Goal: Information Seeking & Learning: Learn about a topic

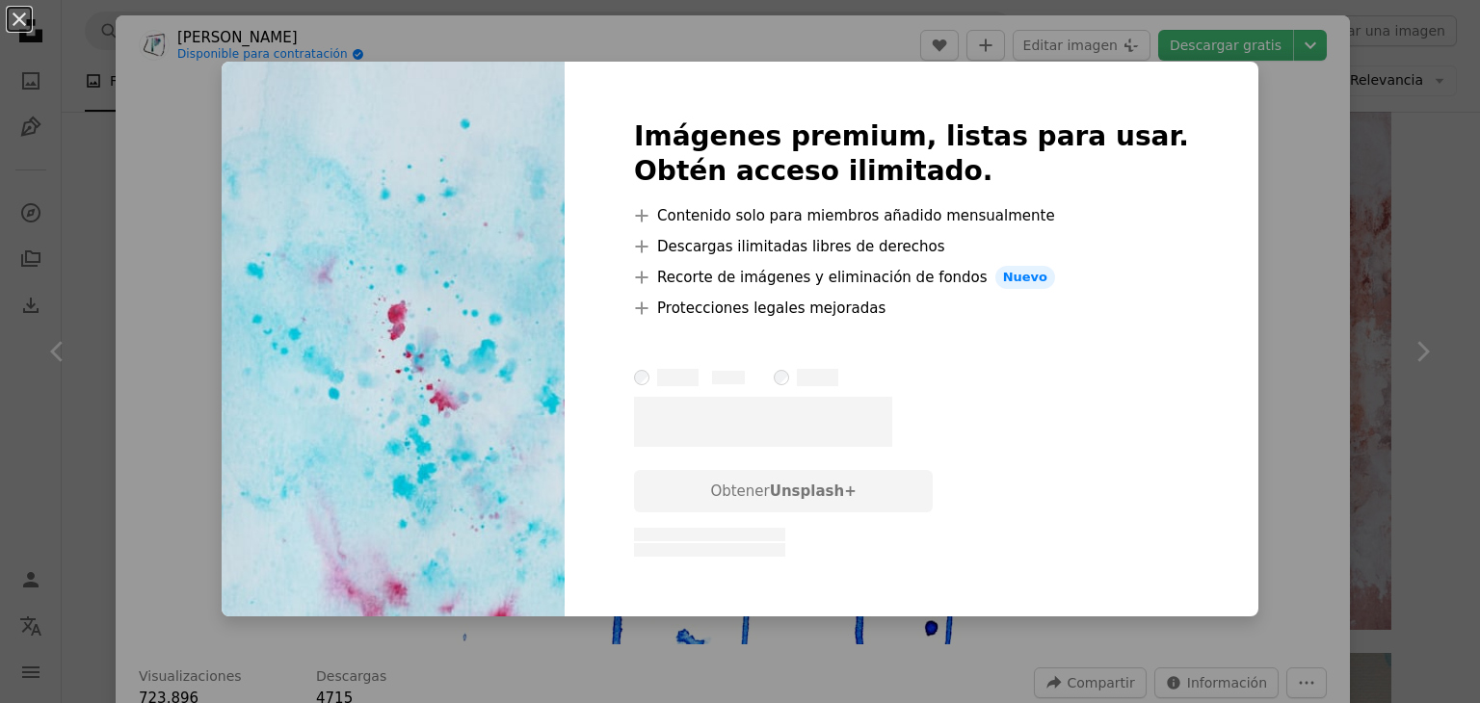
scroll to position [1542, 0]
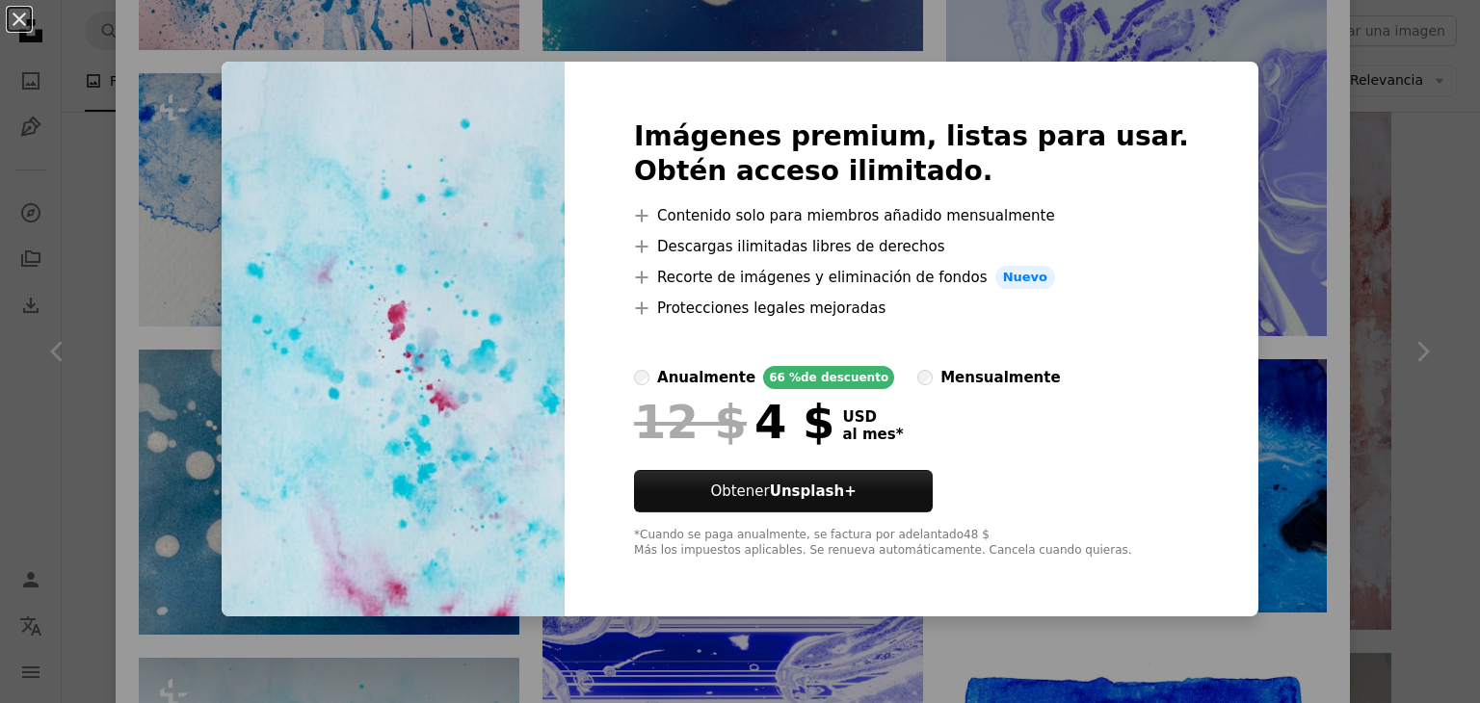
click at [1211, 59] on div "An X shape Imágenes premium, listas para usar. Obtén acceso ilimitado. A plus s…" at bounding box center [740, 351] width 1480 height 703
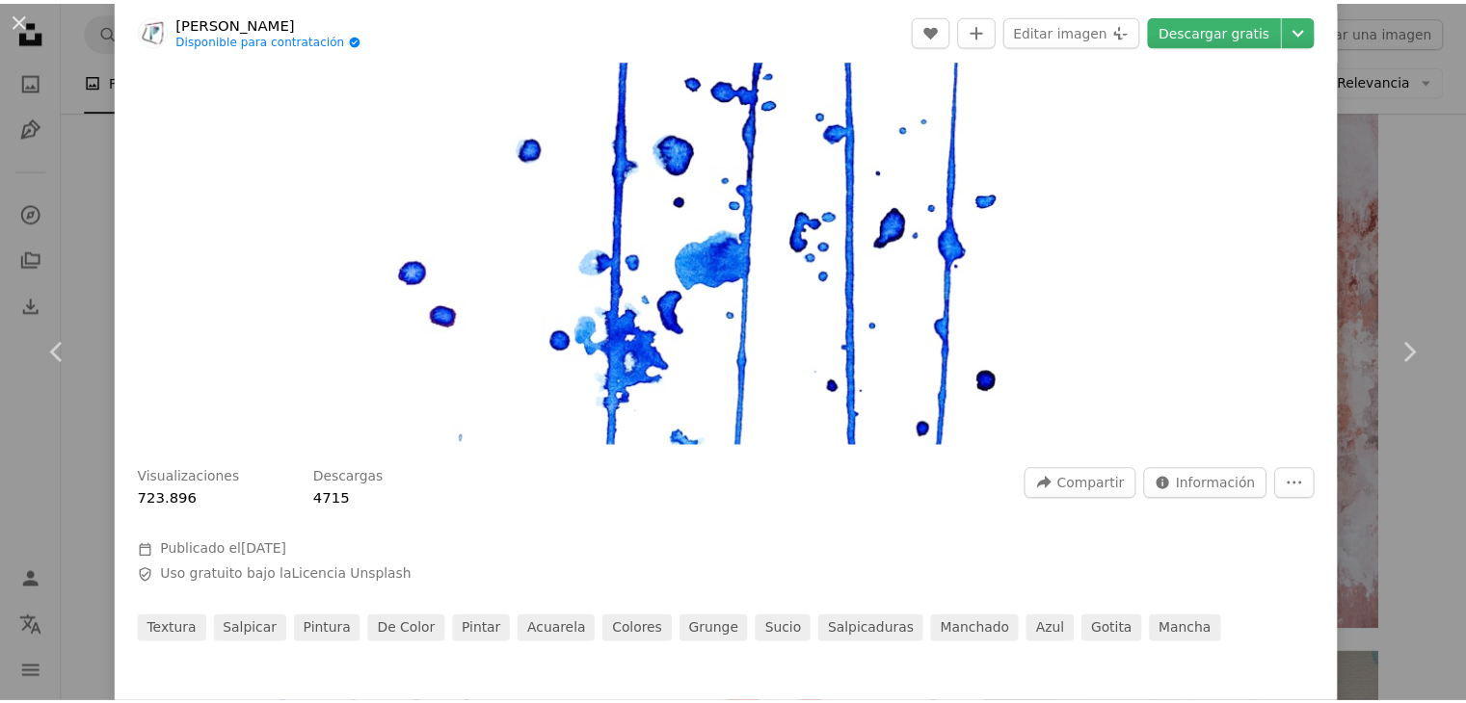
scroll to position [193, 0]
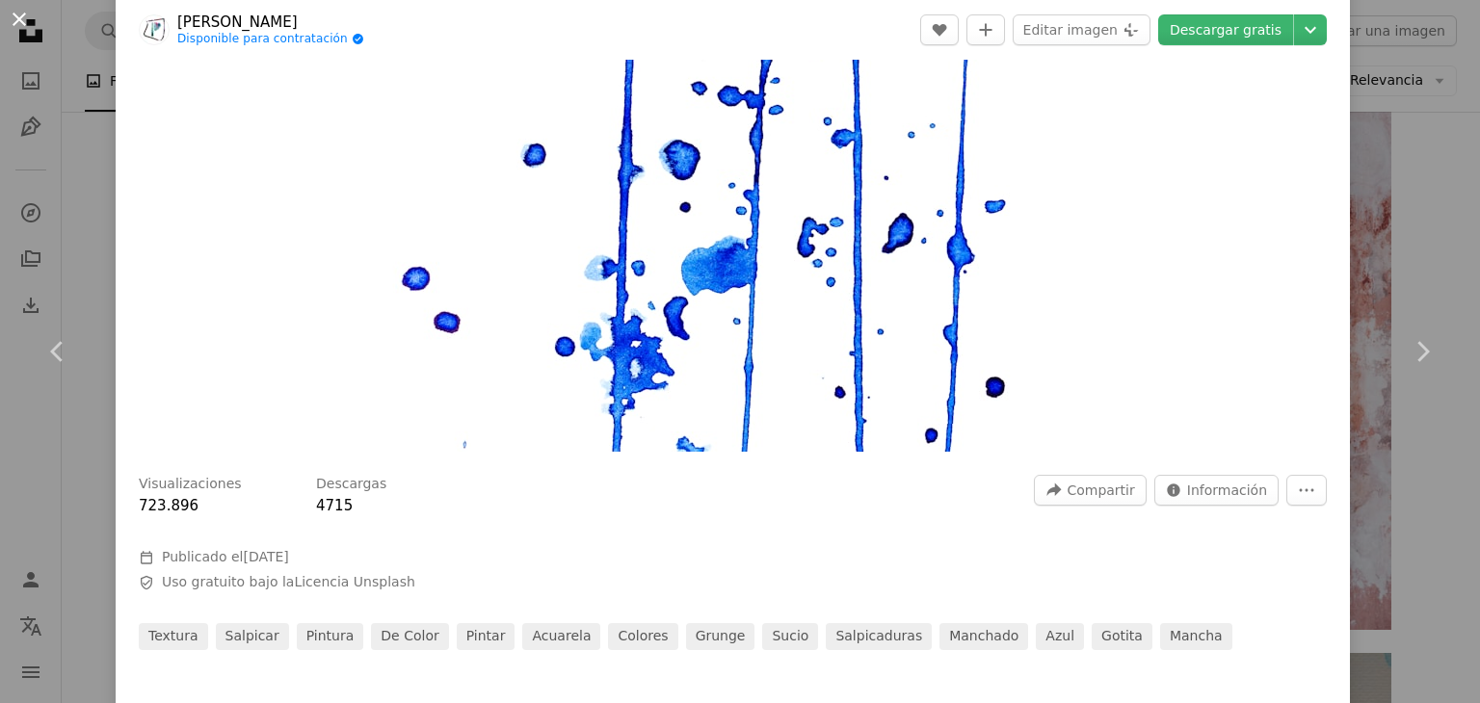
click at [15, 13] on button "An X shape" at bounding box center [19, 19] width 23 height 23
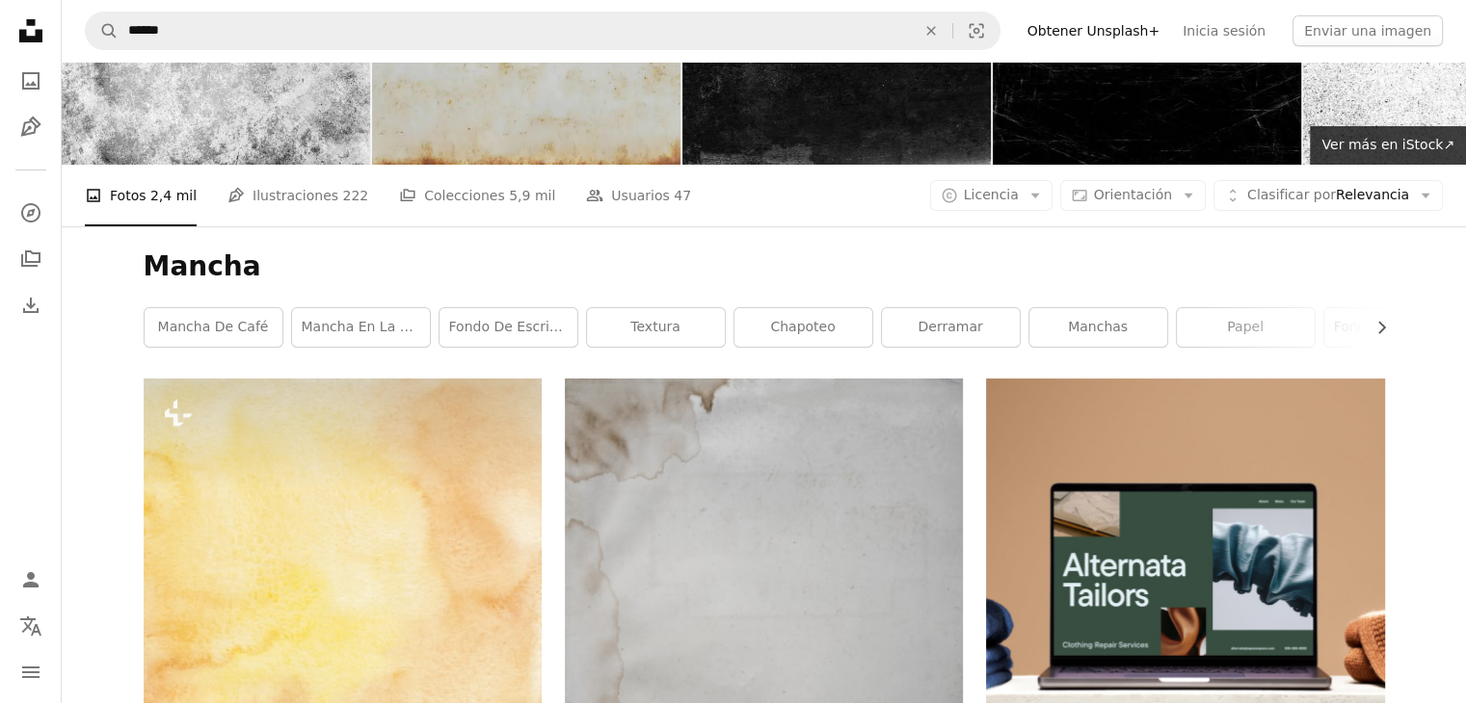
scroll to position [9, 0]
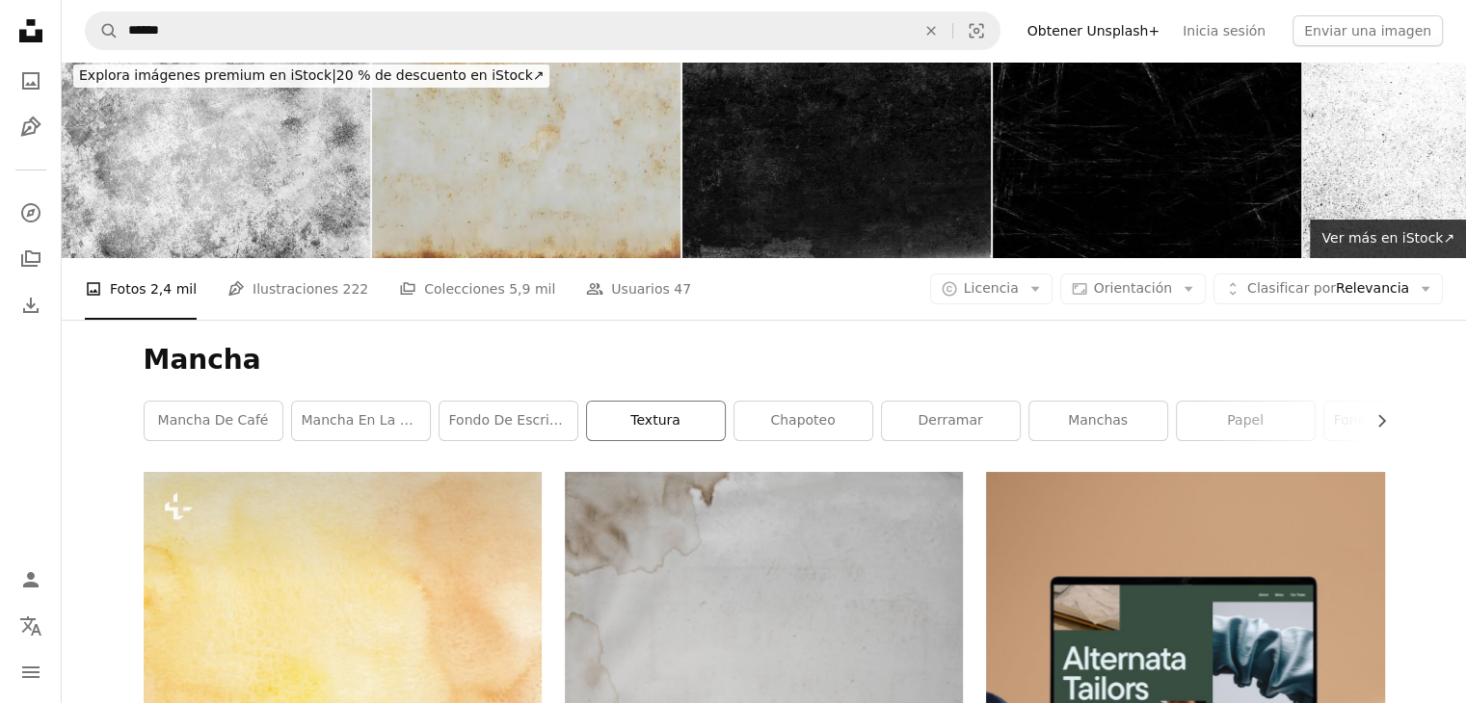
click at [640, 402] on link "textura" at bounding box center [656, 421] width 138 height 39
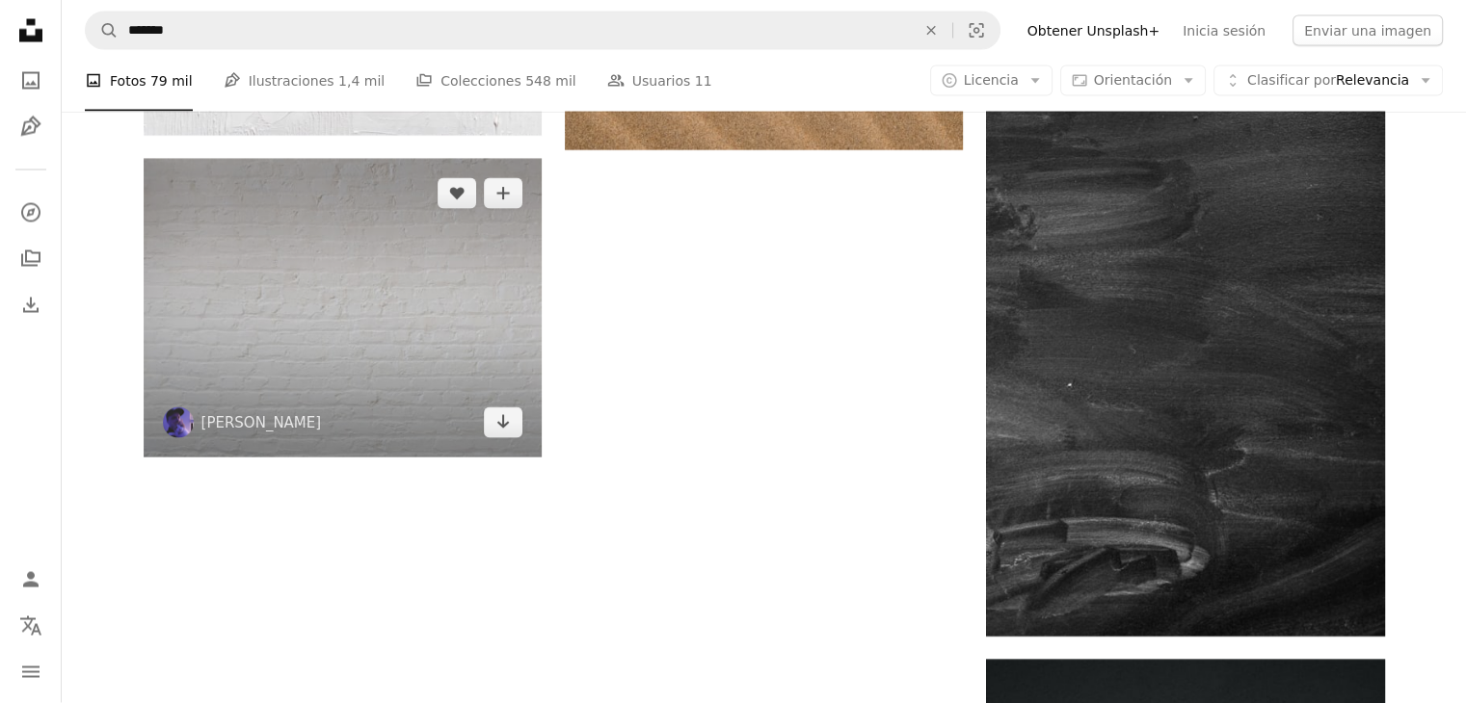
scroll to position [3758, 0]
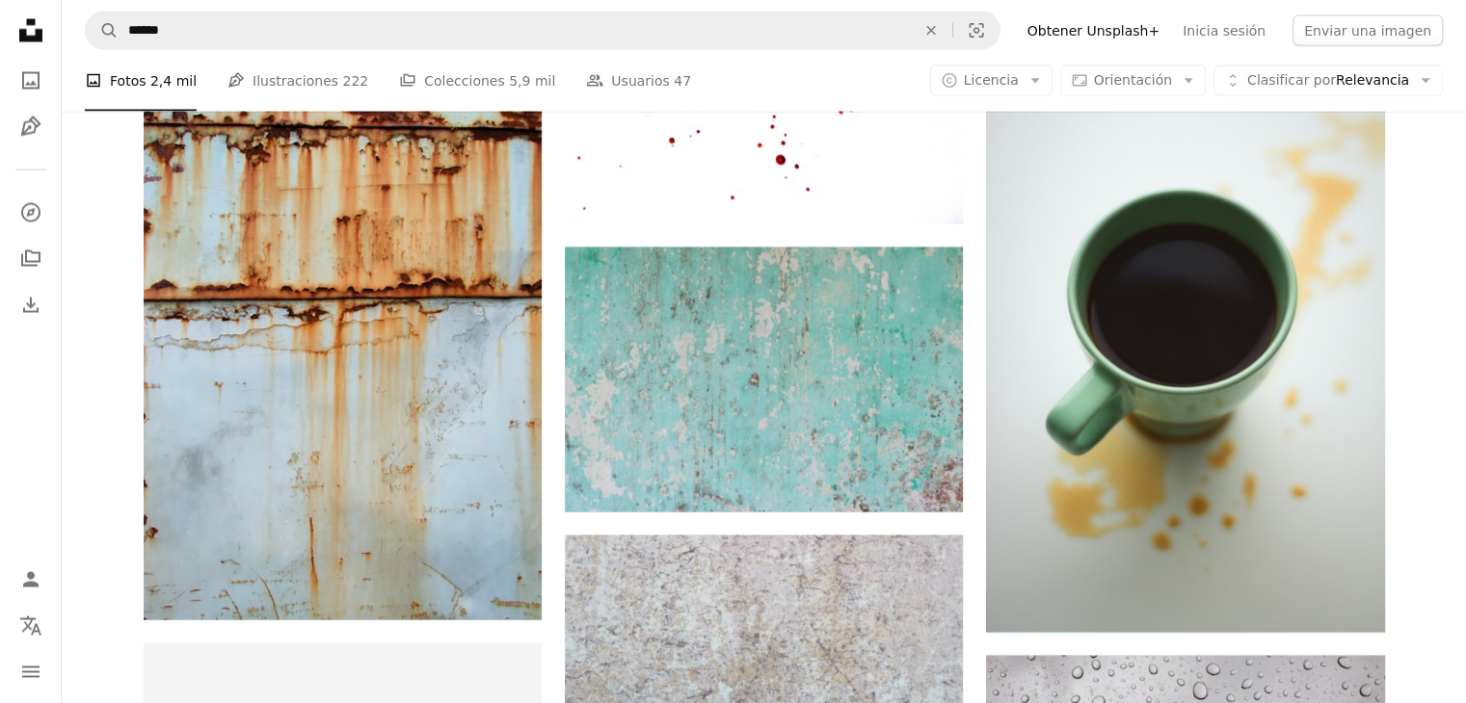
scroll to position [9, 0]
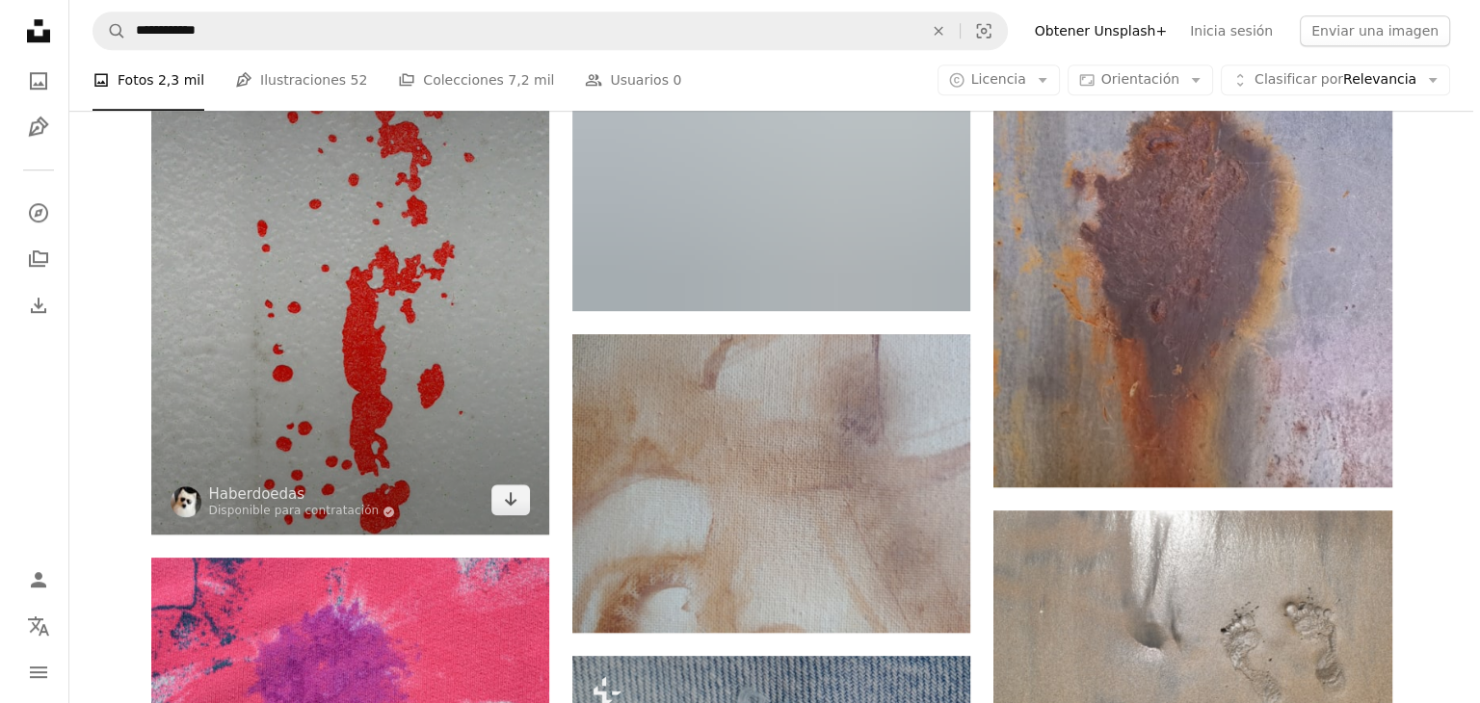
scroll to position [1349, 0]
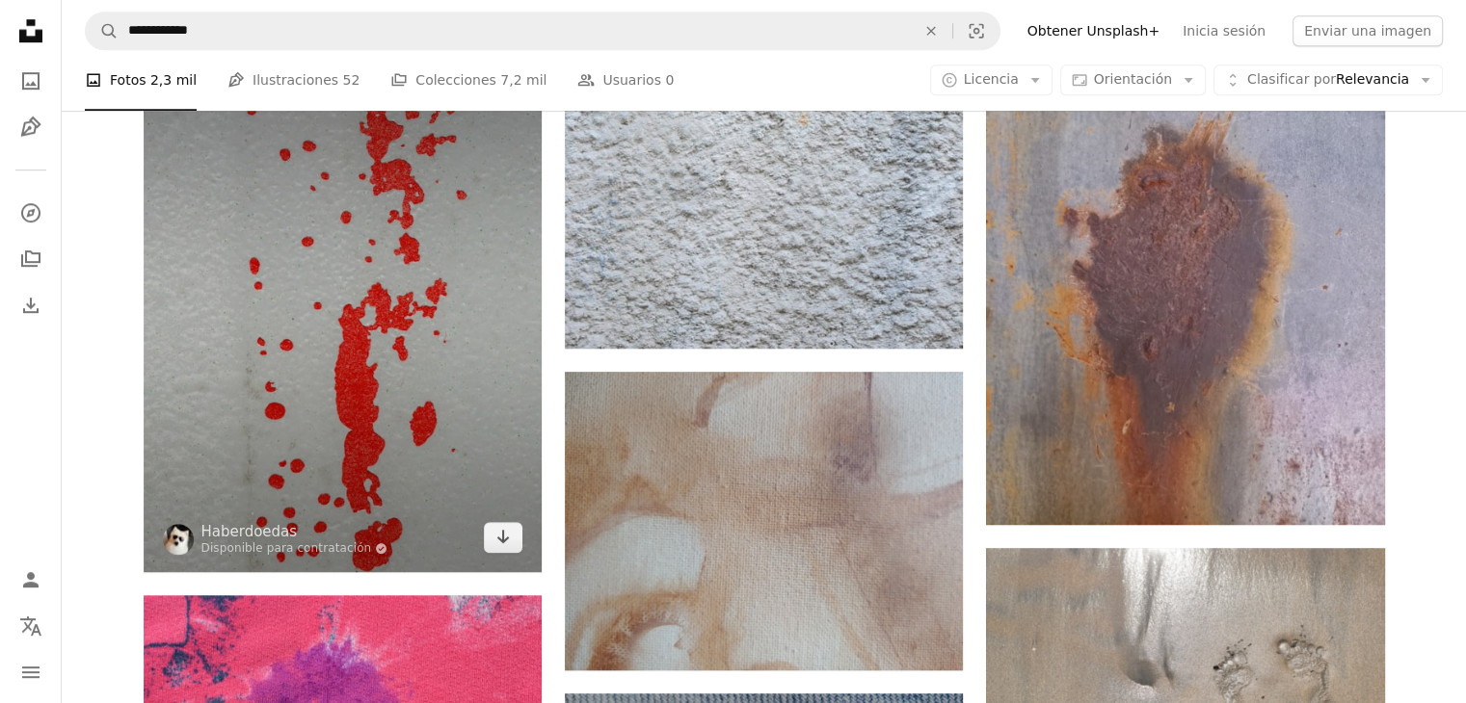
click at [385, 205] on img at bounding box center [343, 306] width 398 height 531
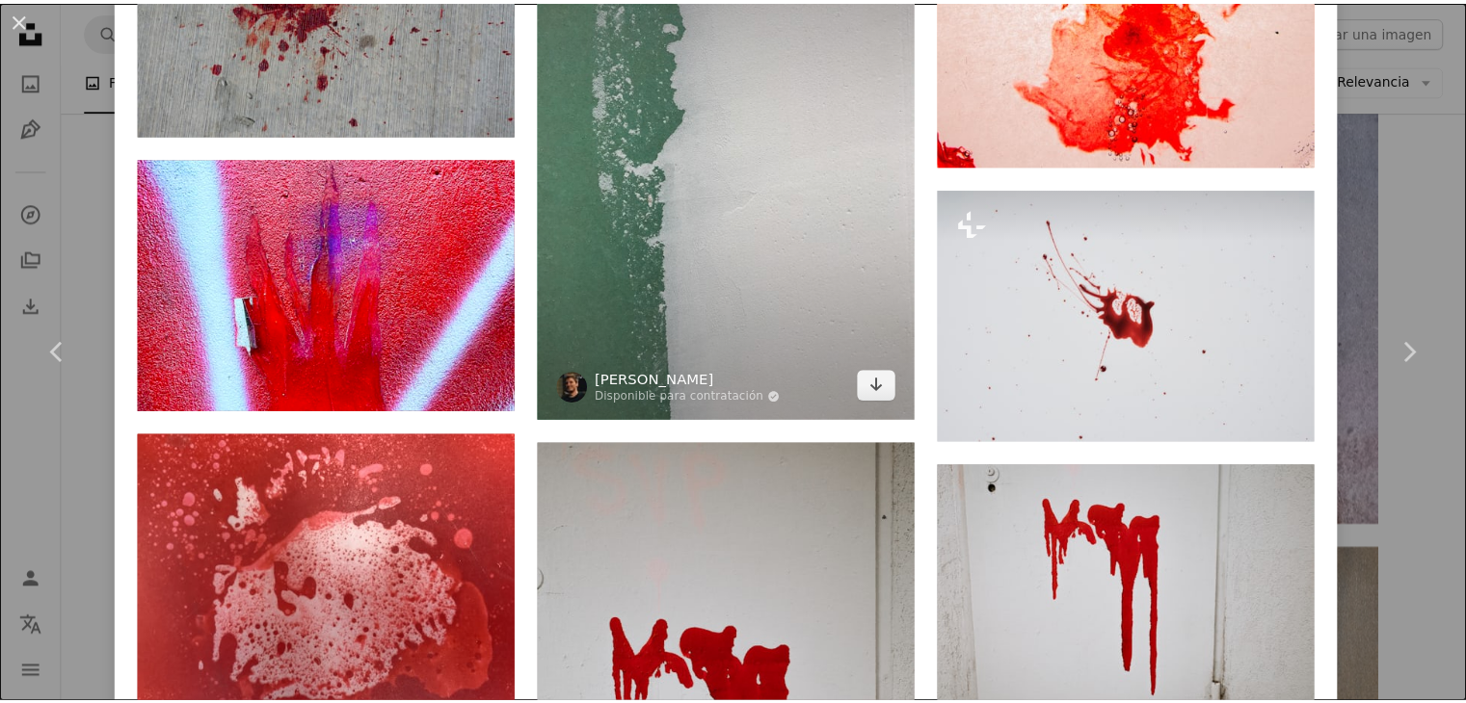
scroll to position [2120, 0]
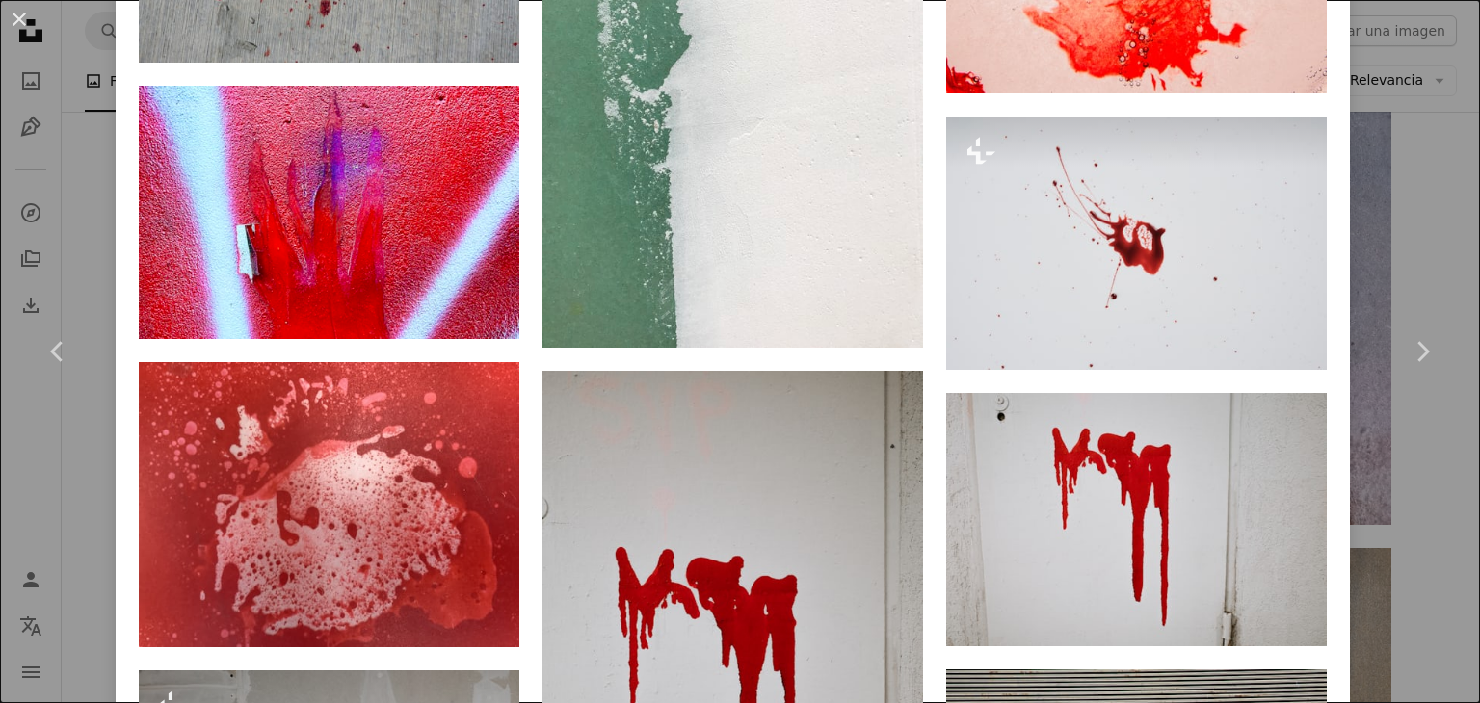
click at [1459, 246] on div "An X shape Chevron left Chevron right Haberdoedas Disponible para contratación …" at bounding box center [740, 351] width 1480 height 703
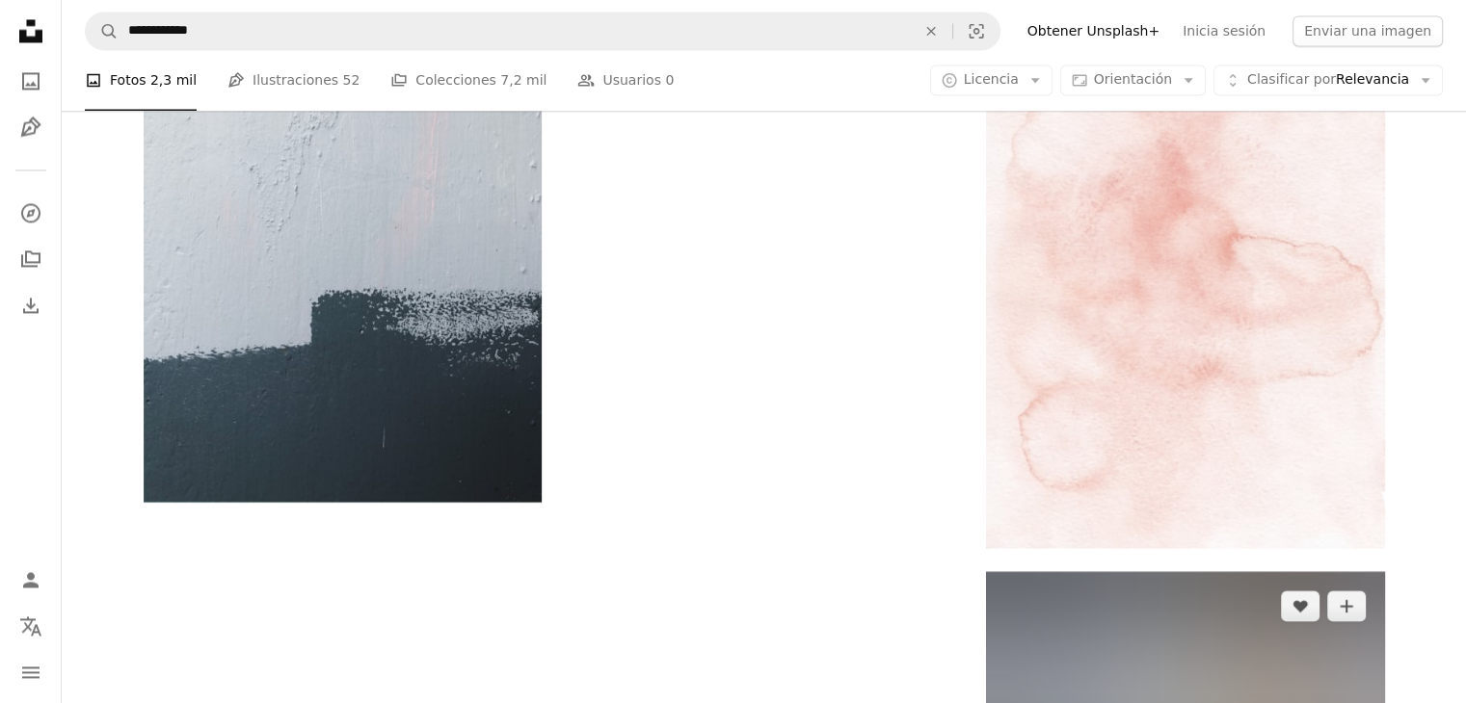
scroll to position [3228, 0]
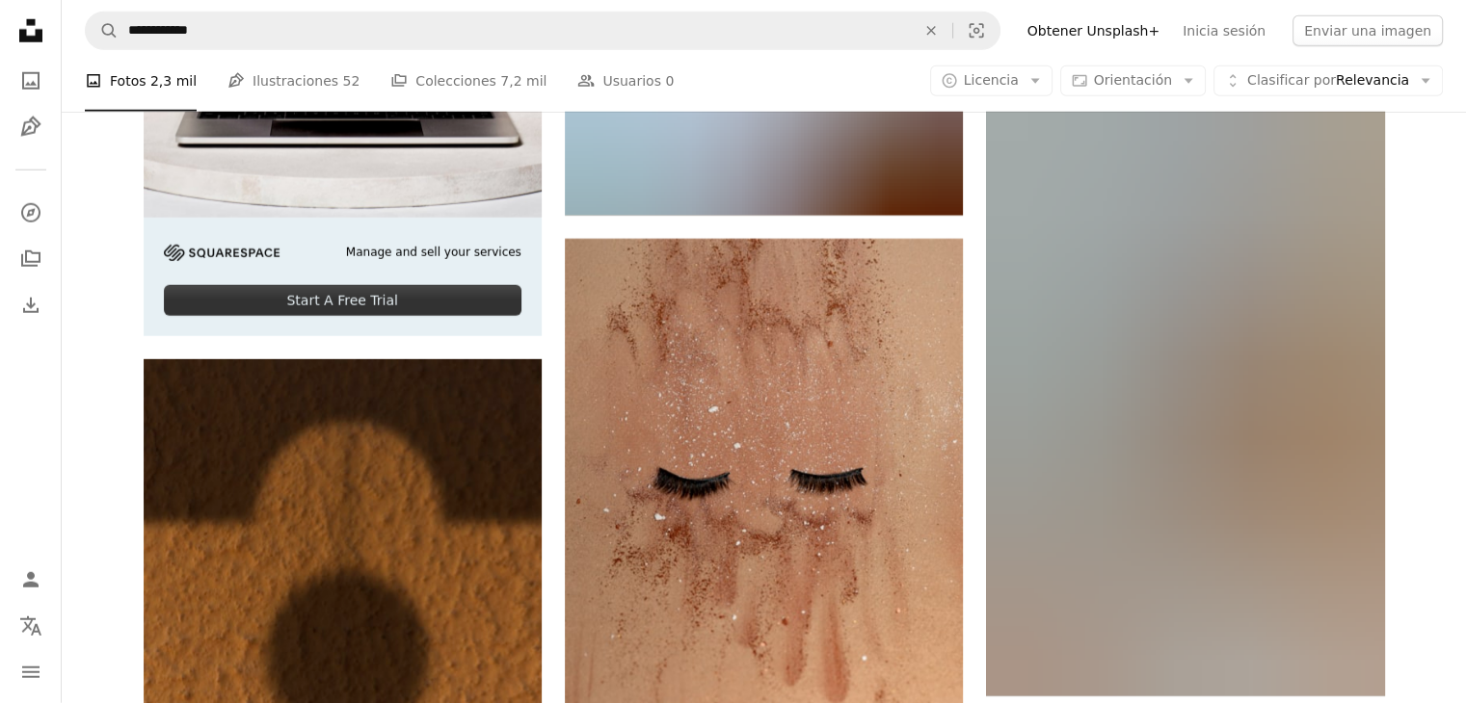
scroll to position [5444, 0]
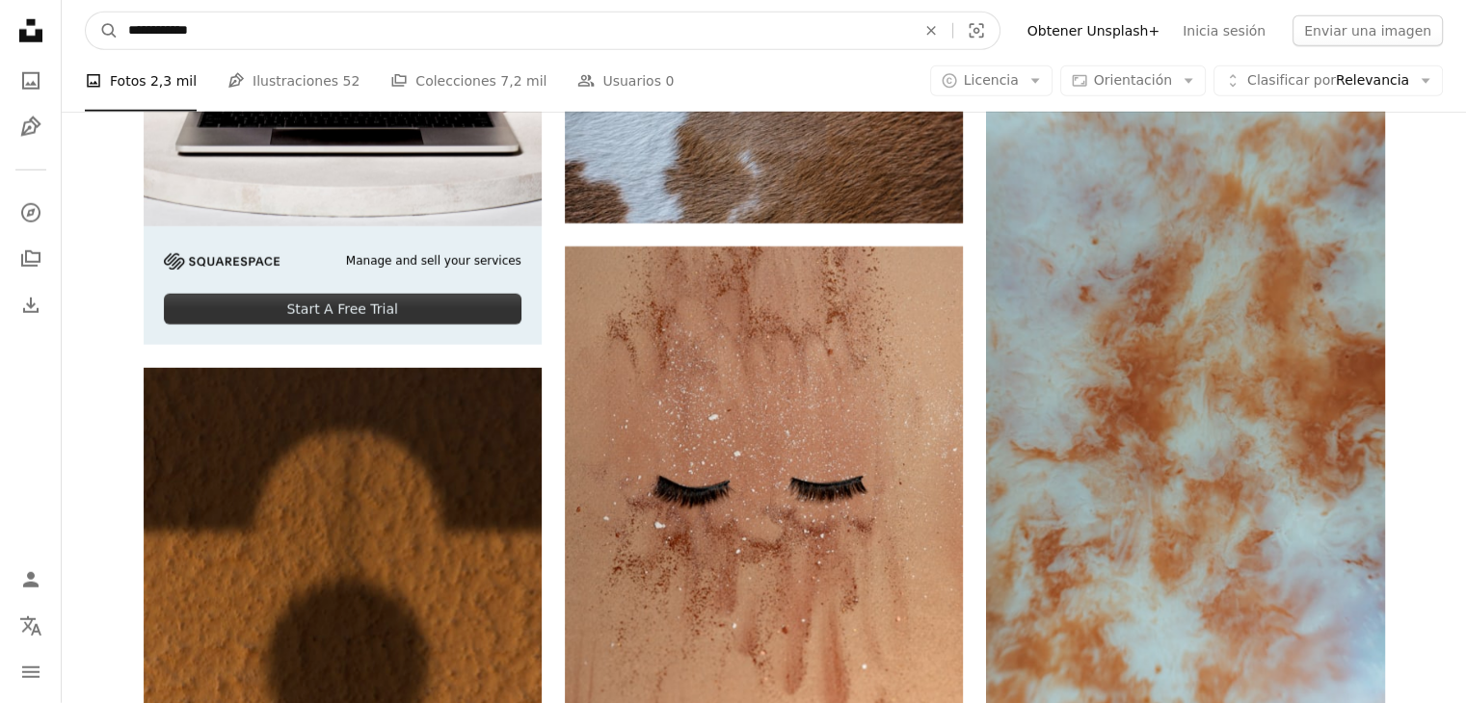
click at [378, 30] on input "**********" at bounding box center [514, 31] width 791 height 37
type input "**********"
click button "A magnifying glass" at bounding box center [102, 31] width 33 height 37
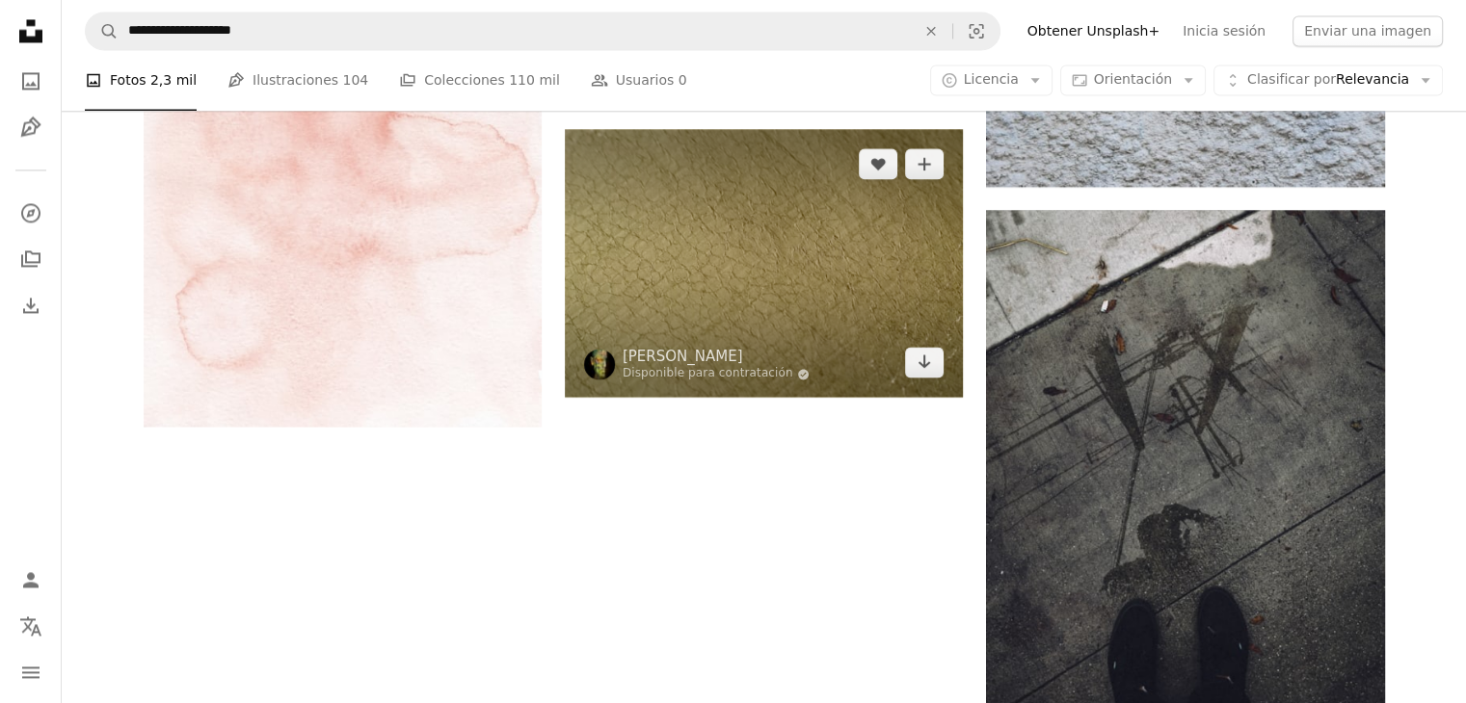
scroll to position [3180, 0]
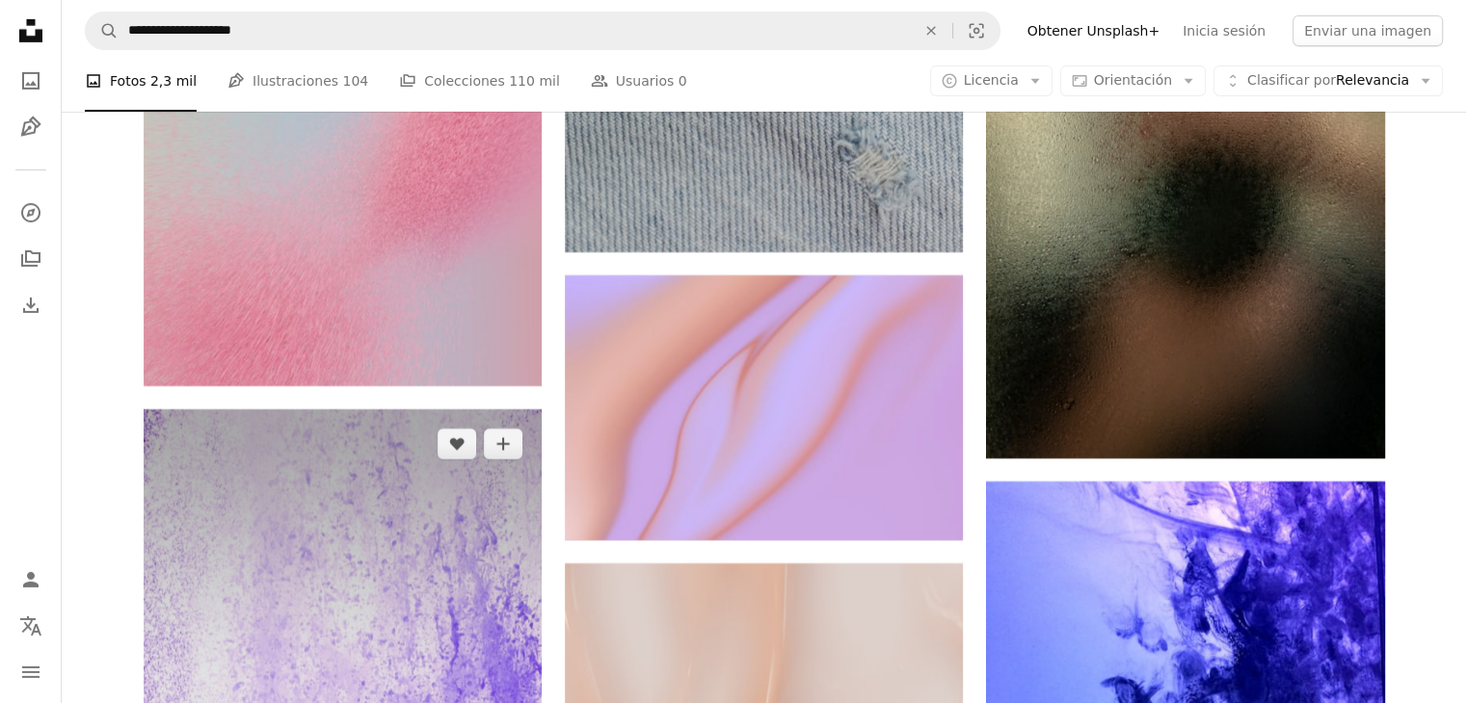
scroll to position [6456, 0]
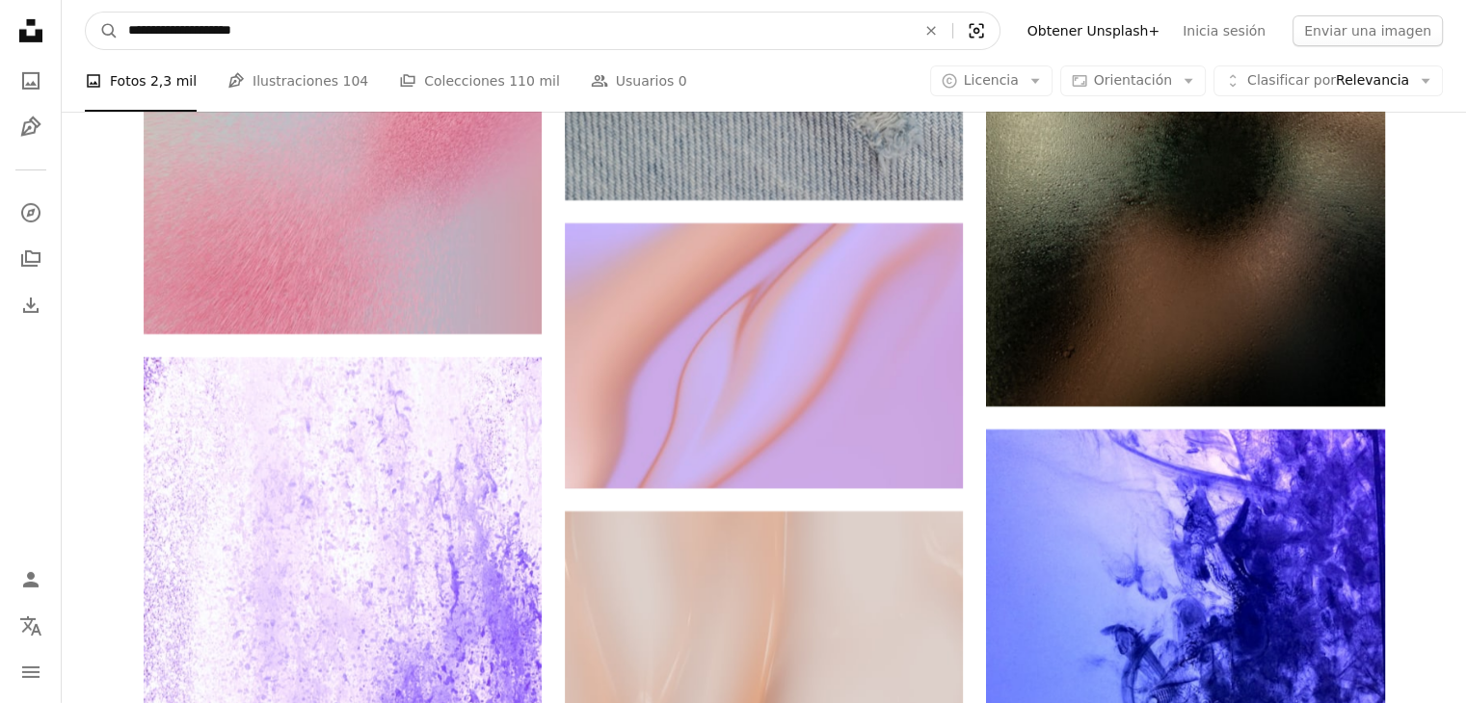
click at [999, 33] on icon "Visual search" at bounding box center [976, 30] width 46 height 19
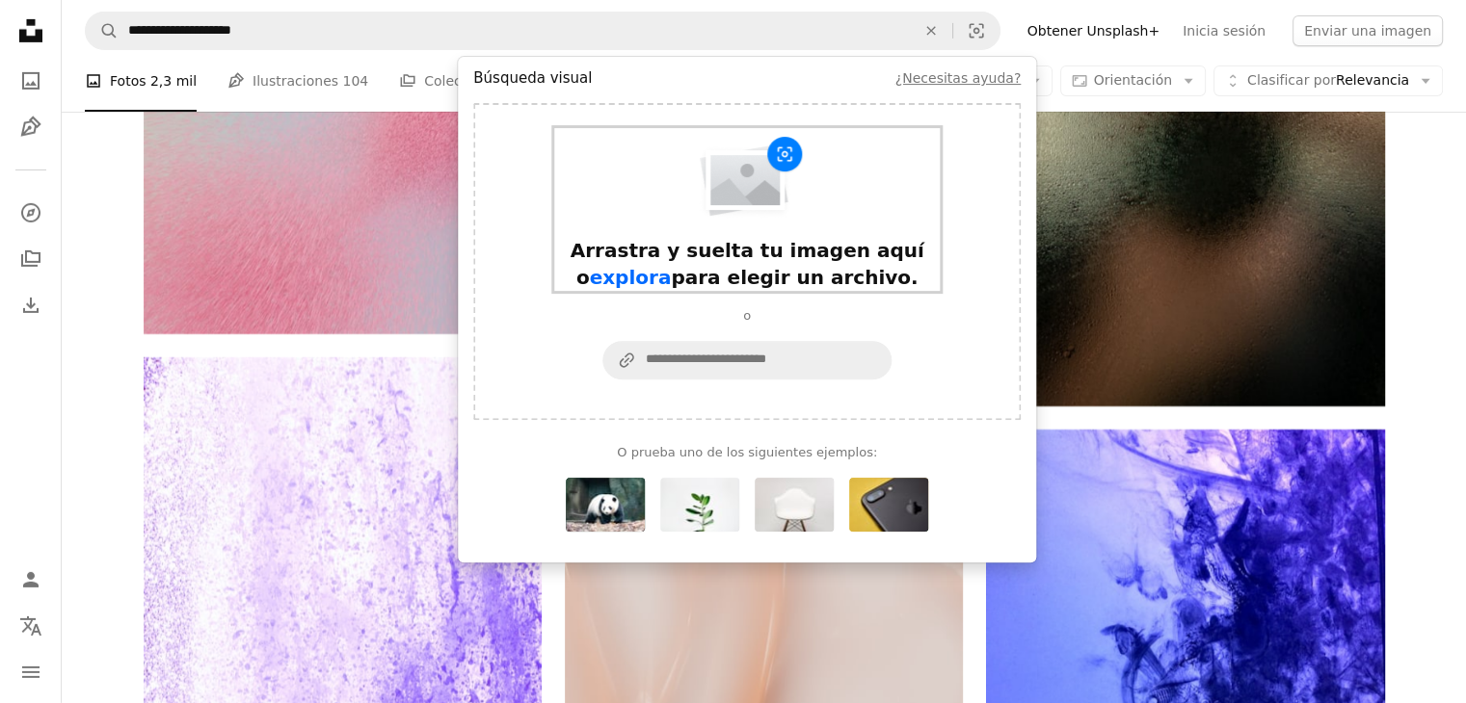
click at [672, 266] on span "explora" at bounding box center [631, 277] width 82 height 23
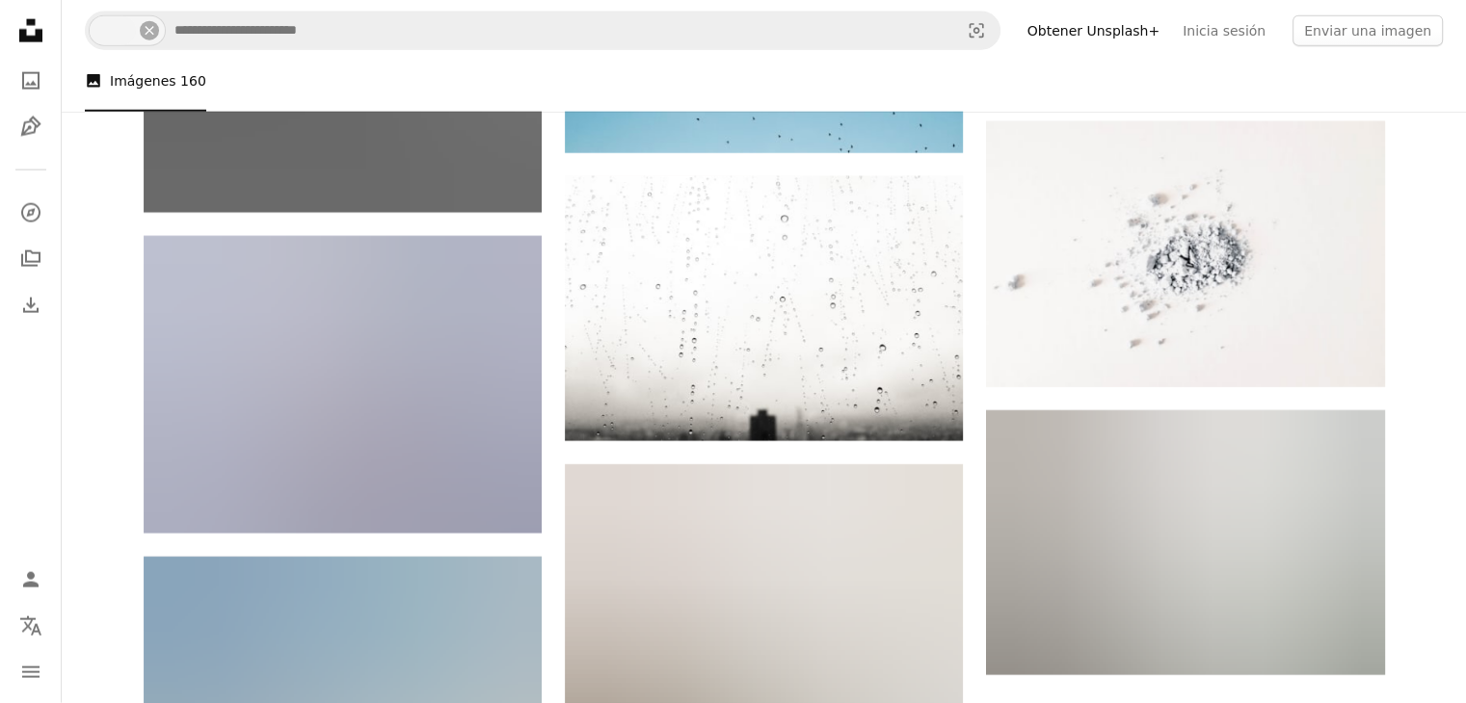
scroll to position [11797, 0]
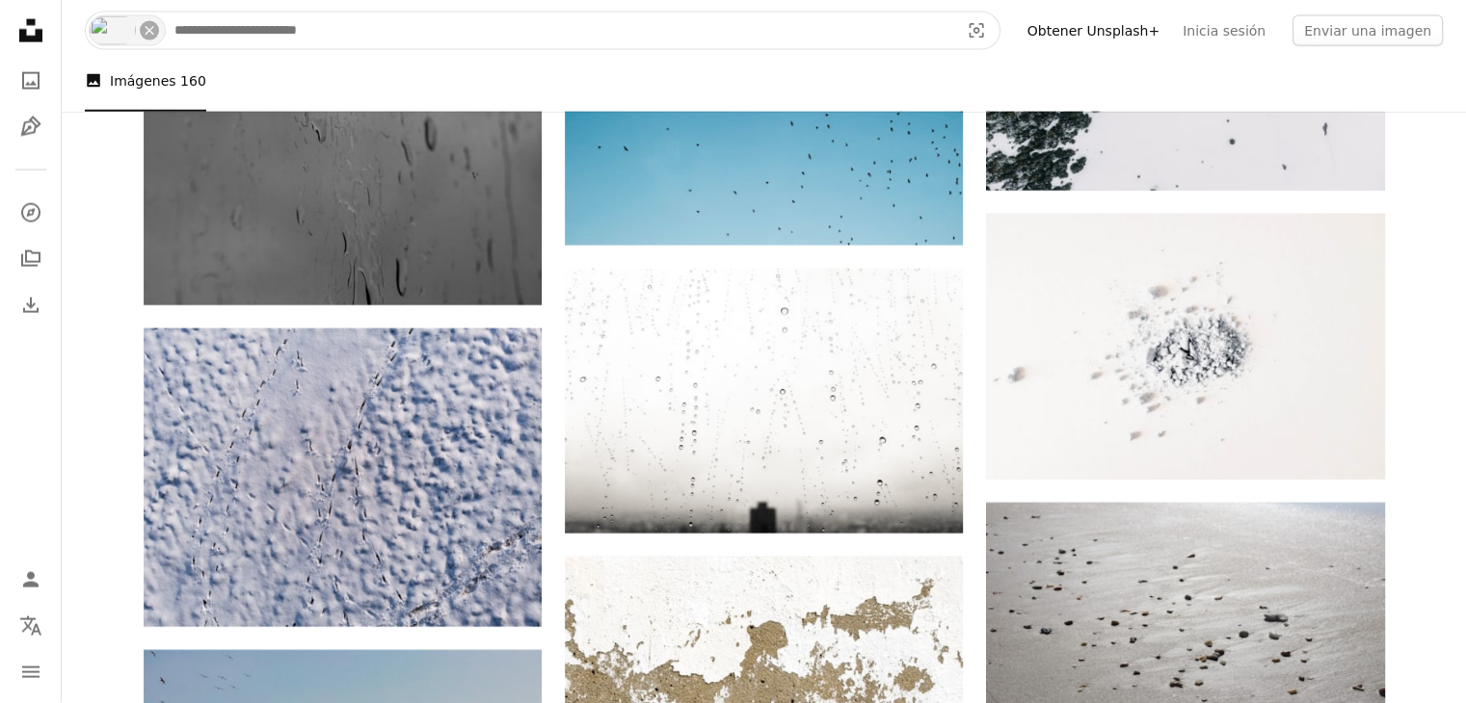
click at [305, 34] on input "Encuentra imágenes en todo el sitio" at bounding box center [559, 31] width 788 height 37
type input "******"
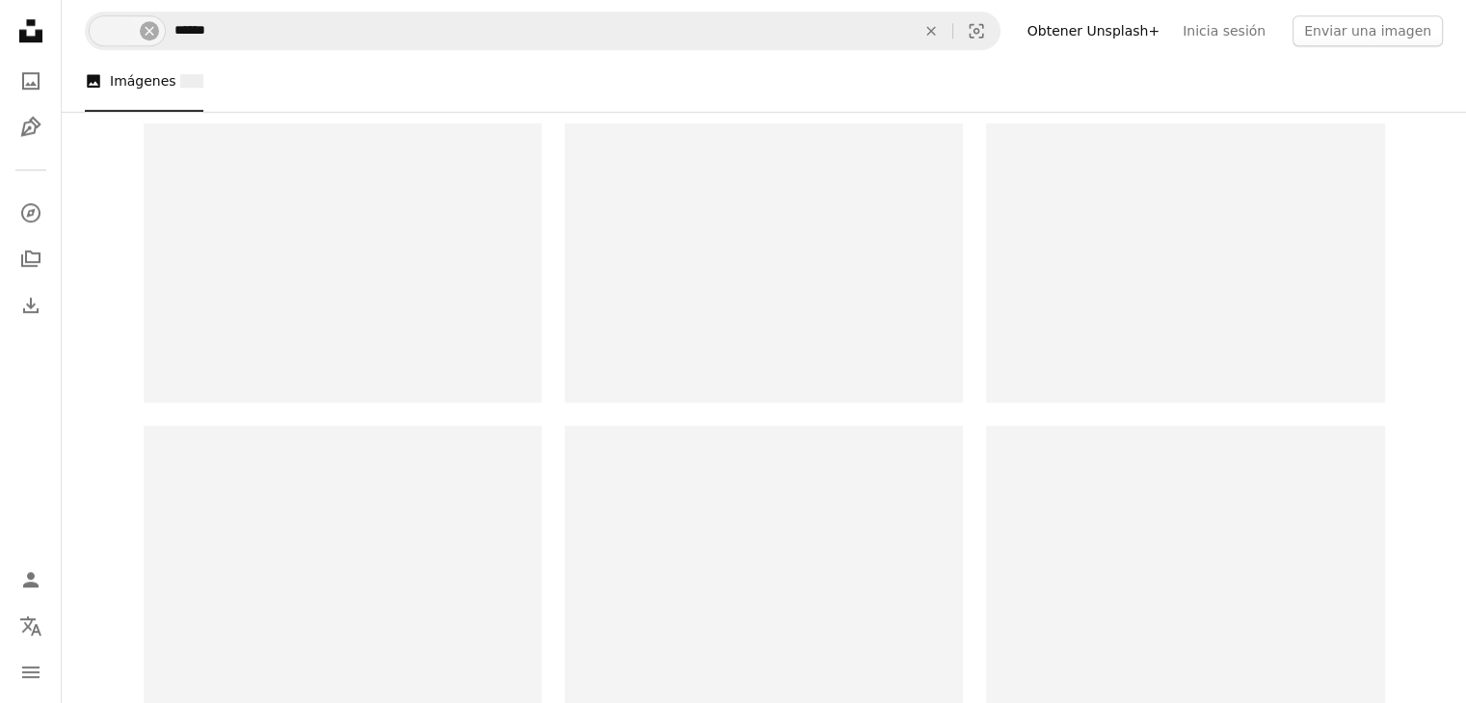
scroll to position [251, 0]
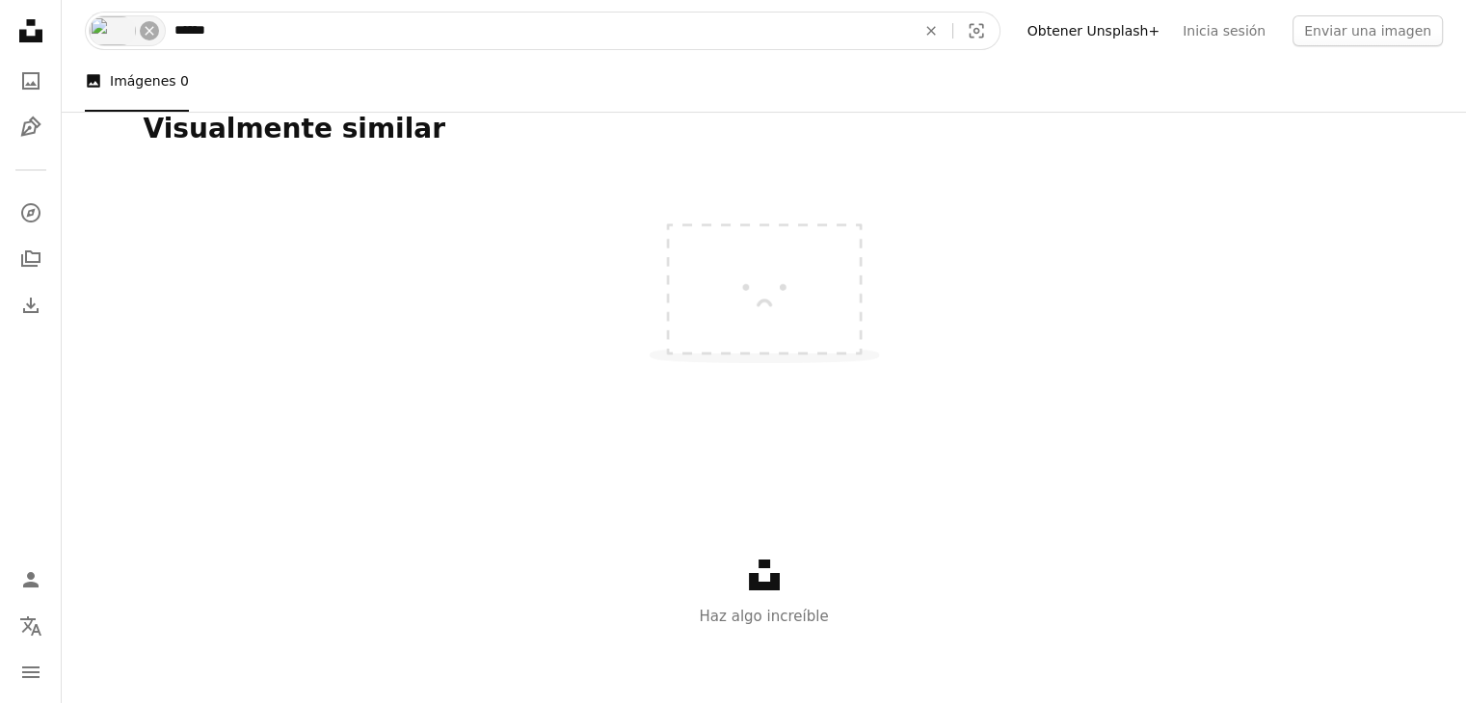
drag, startPoint x: 243, startPoint y: 35, endPoint x: 178, endPoint y: 40, distance: 64.7
click at [178, 40] on input "******" at bounding box center [537, 31] width 745 height 37
type input "*********"
drag, startPoint x: 228, startPoint y: 37, endPoint x: 173, endPoint y: 32, distance: 55.1
click at [173, 32] on input "*********" at bounding box center [537, 31] width 745 height 37
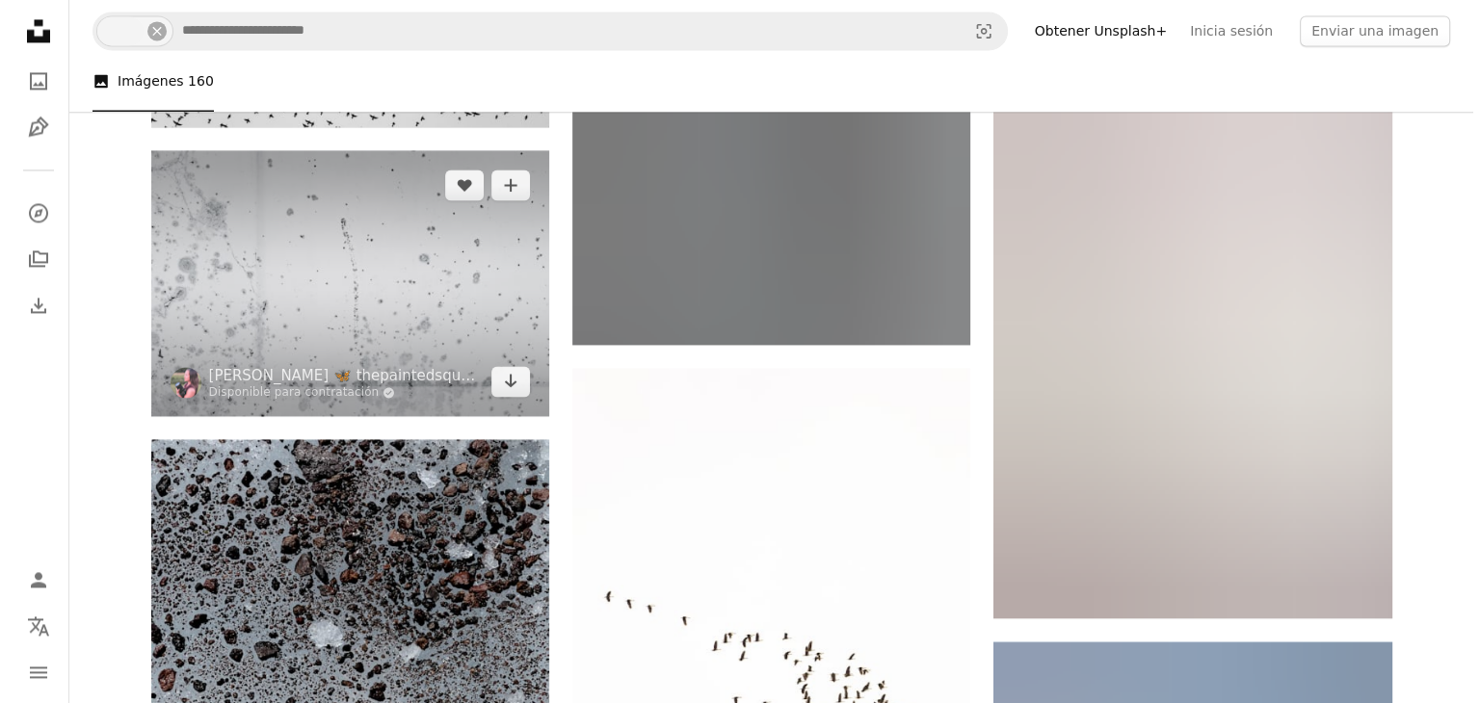
scroll to position [3045, 0]
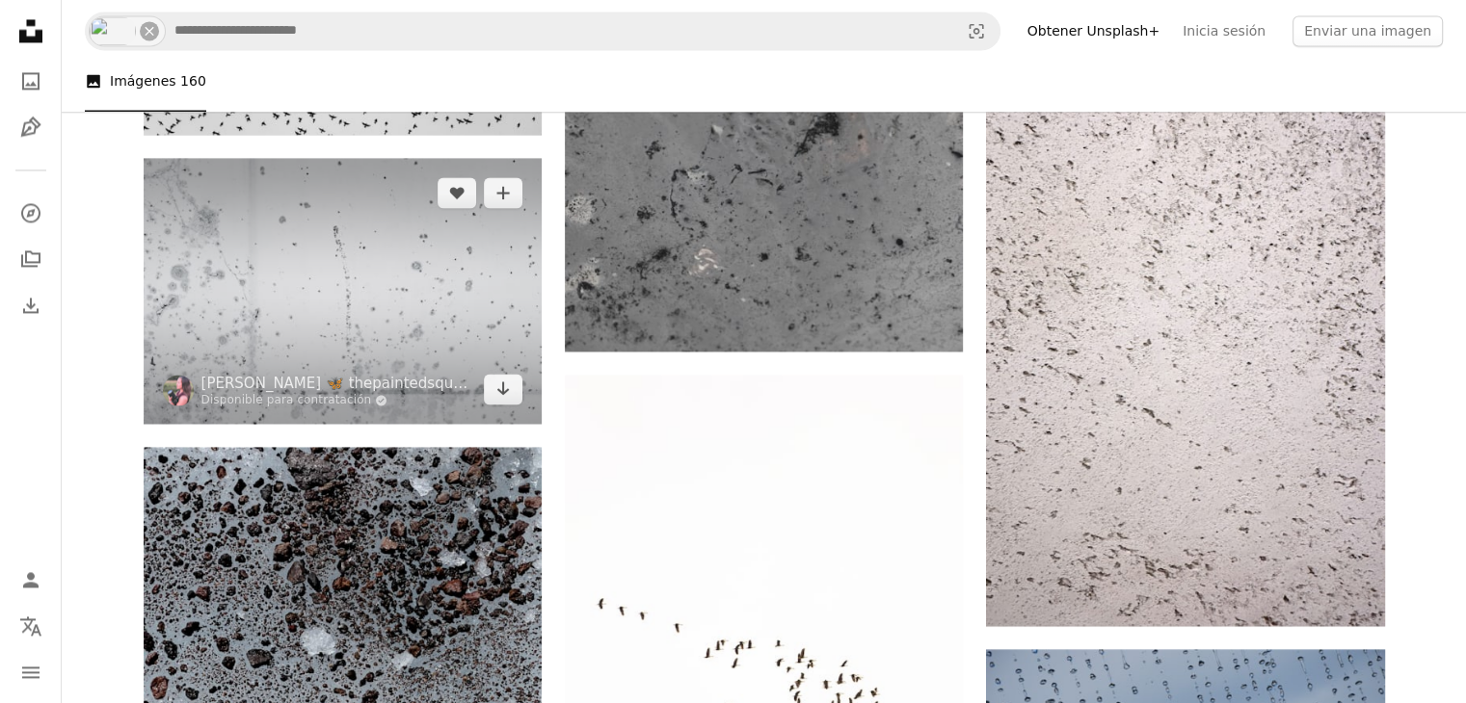
click at [373, 278] on img at bounding box center [343, 290] width 398 height 265
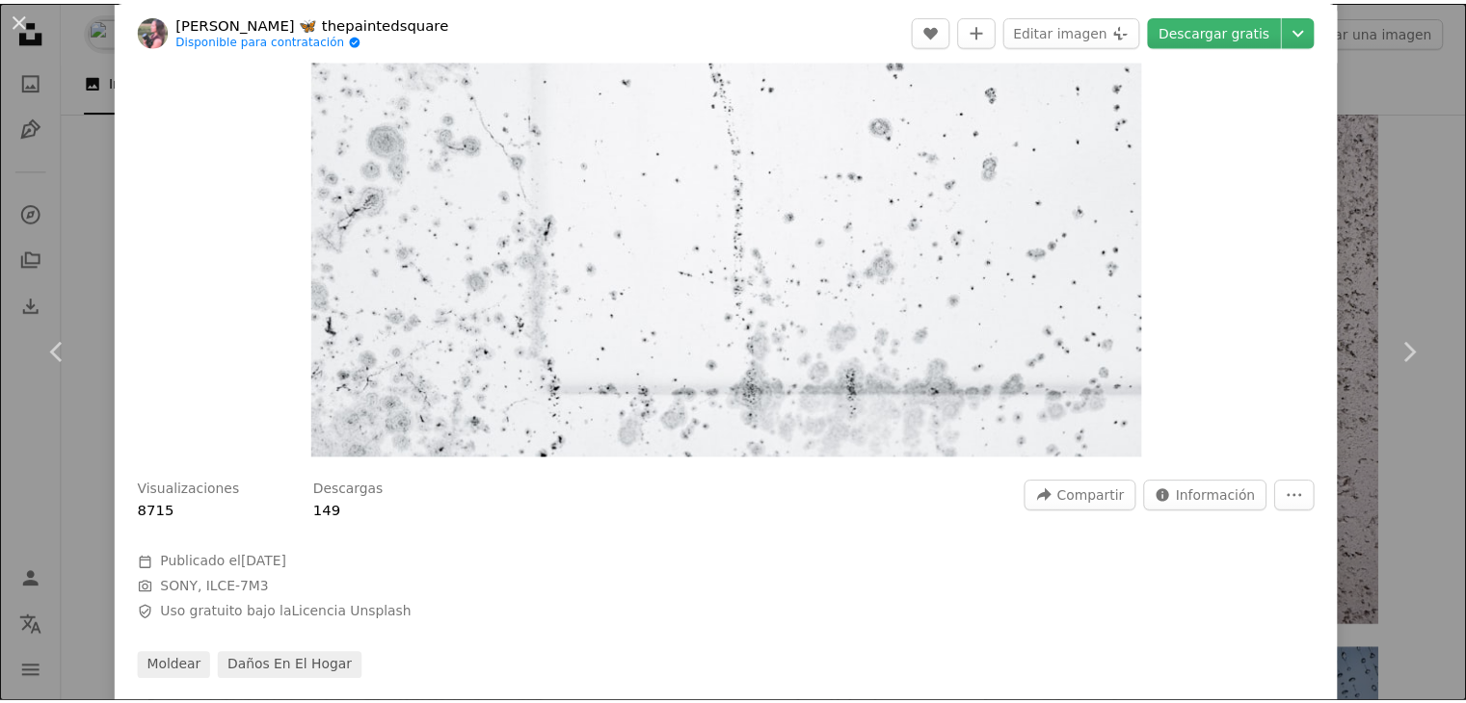
scroll to position [193, 0]
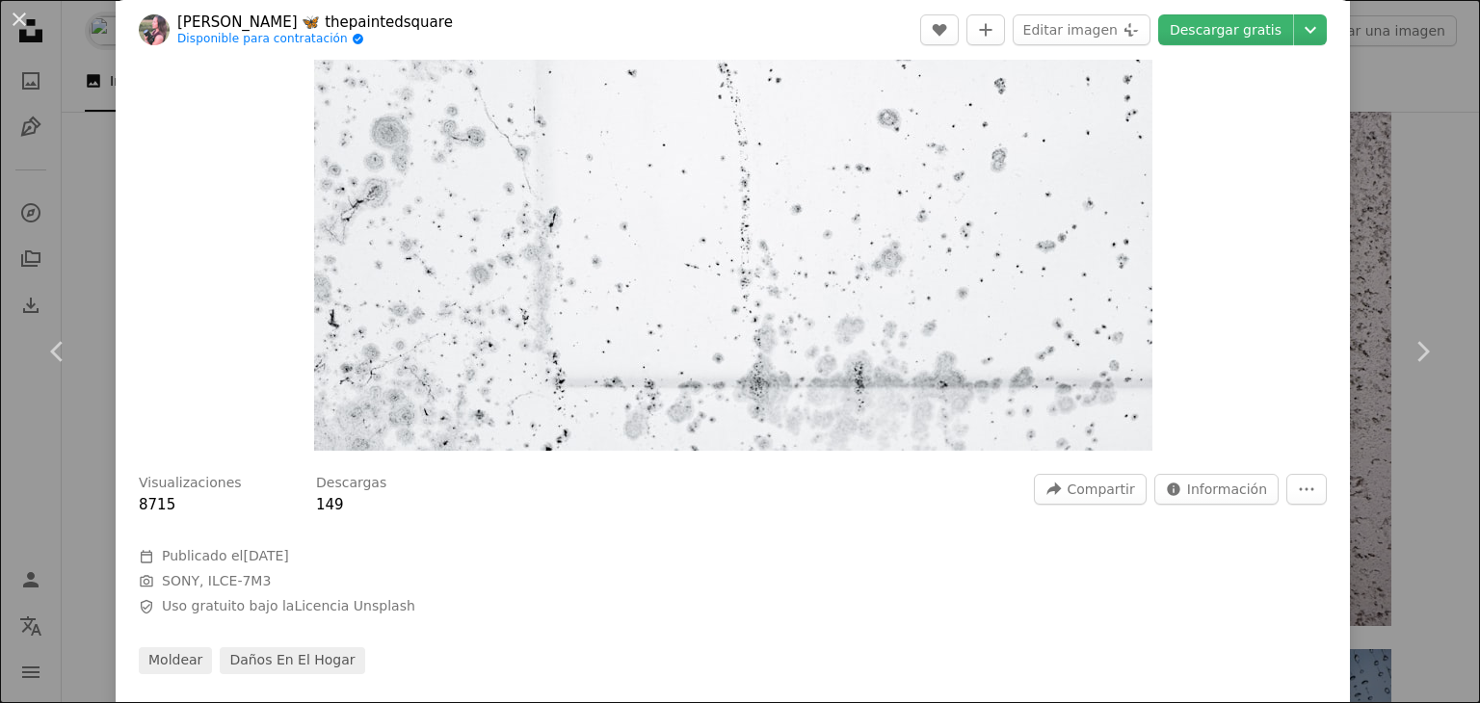
click at [1380, 182] on div "An X shape Chevron left Chevron right [PERSON_NAME] 🦋 thepaintedsquare Disponib…" at bounding box center [740, 351] width 1480 height 703
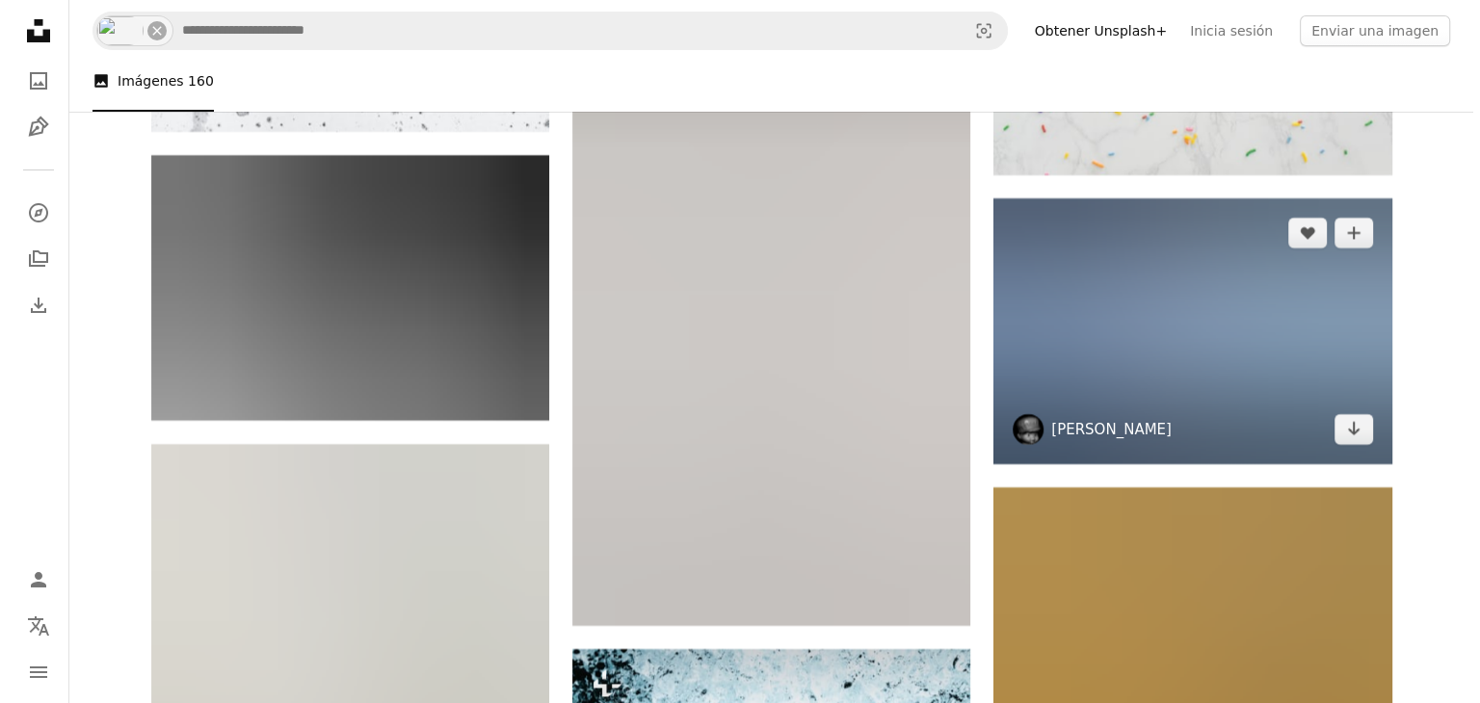
scroll to position [7092, 0]
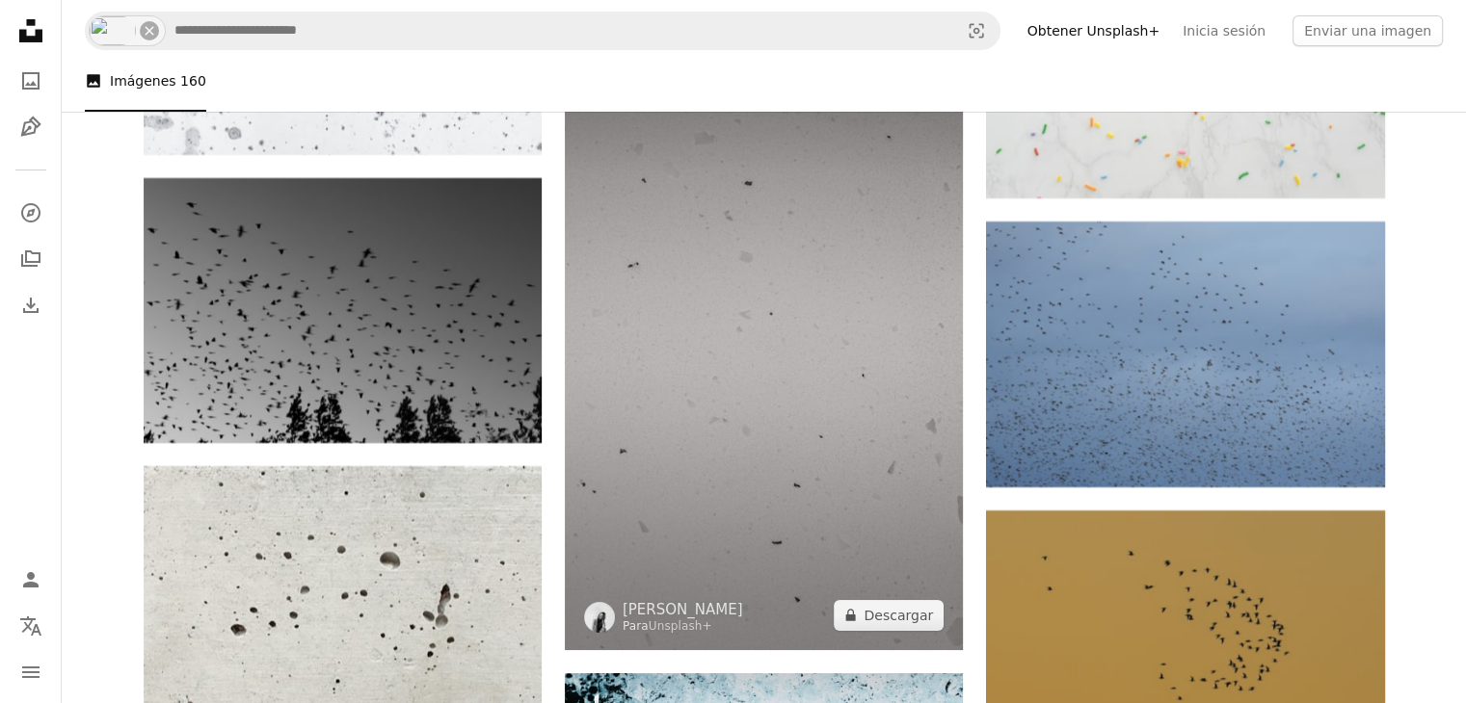
click at [744, 440] on img at bounding box center [764, 351] width 398 height 597
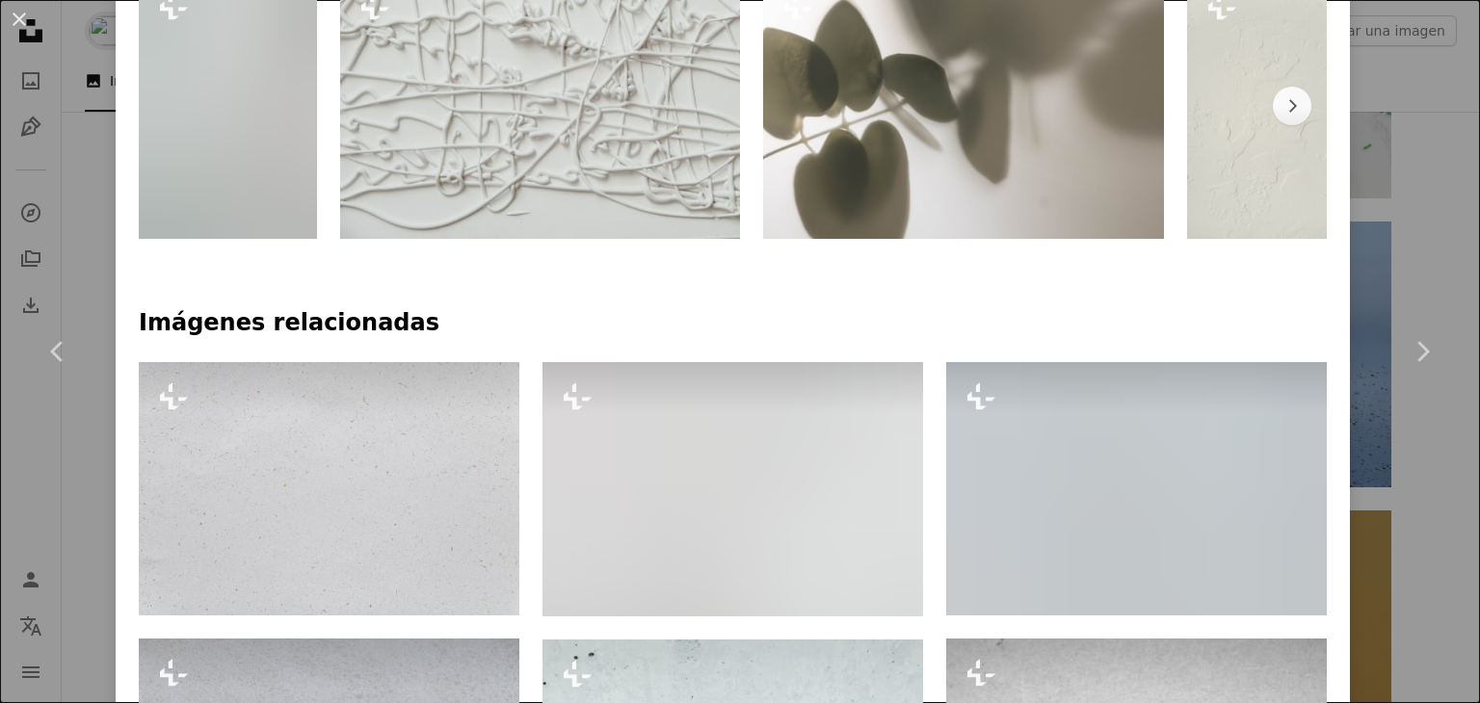
scroll to position [1156, 0]
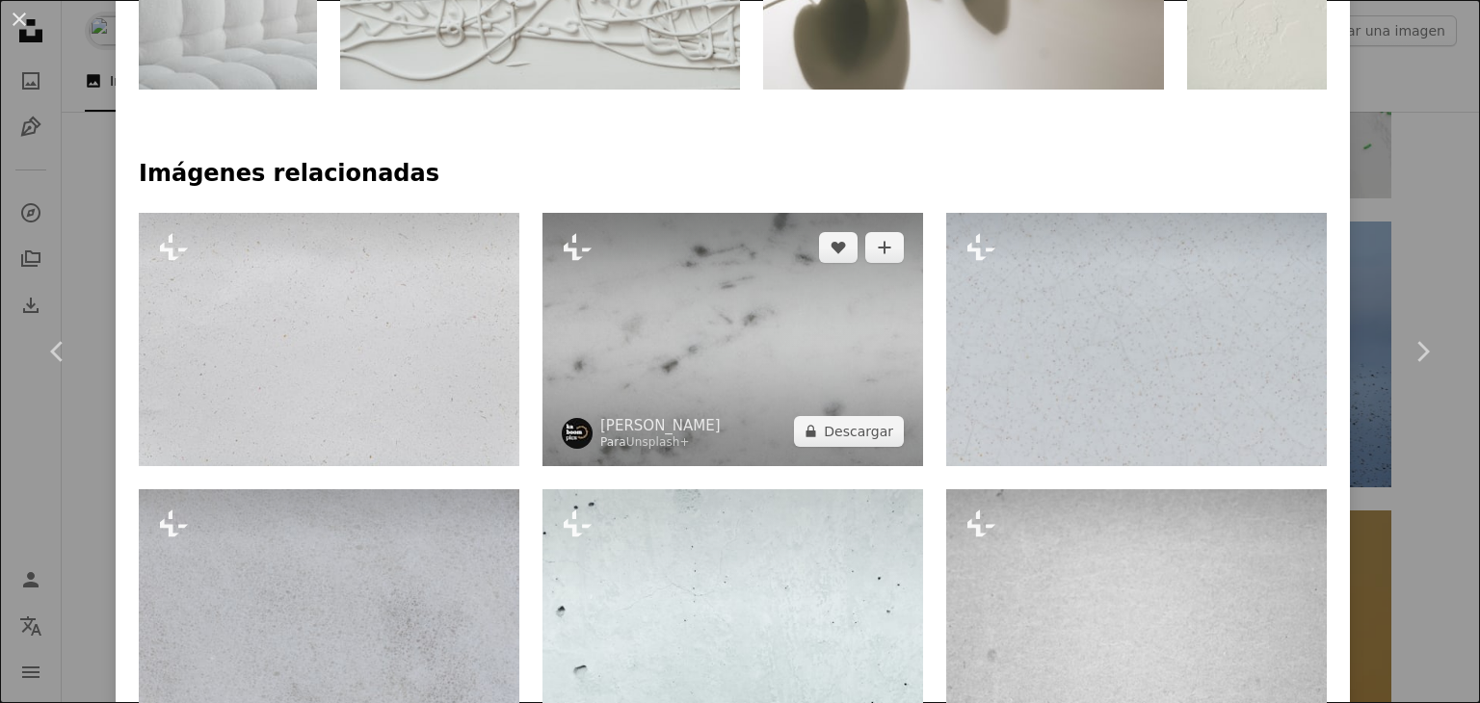
click at [708, 330] on img at bounding box center [732, 339] width 381 height 253
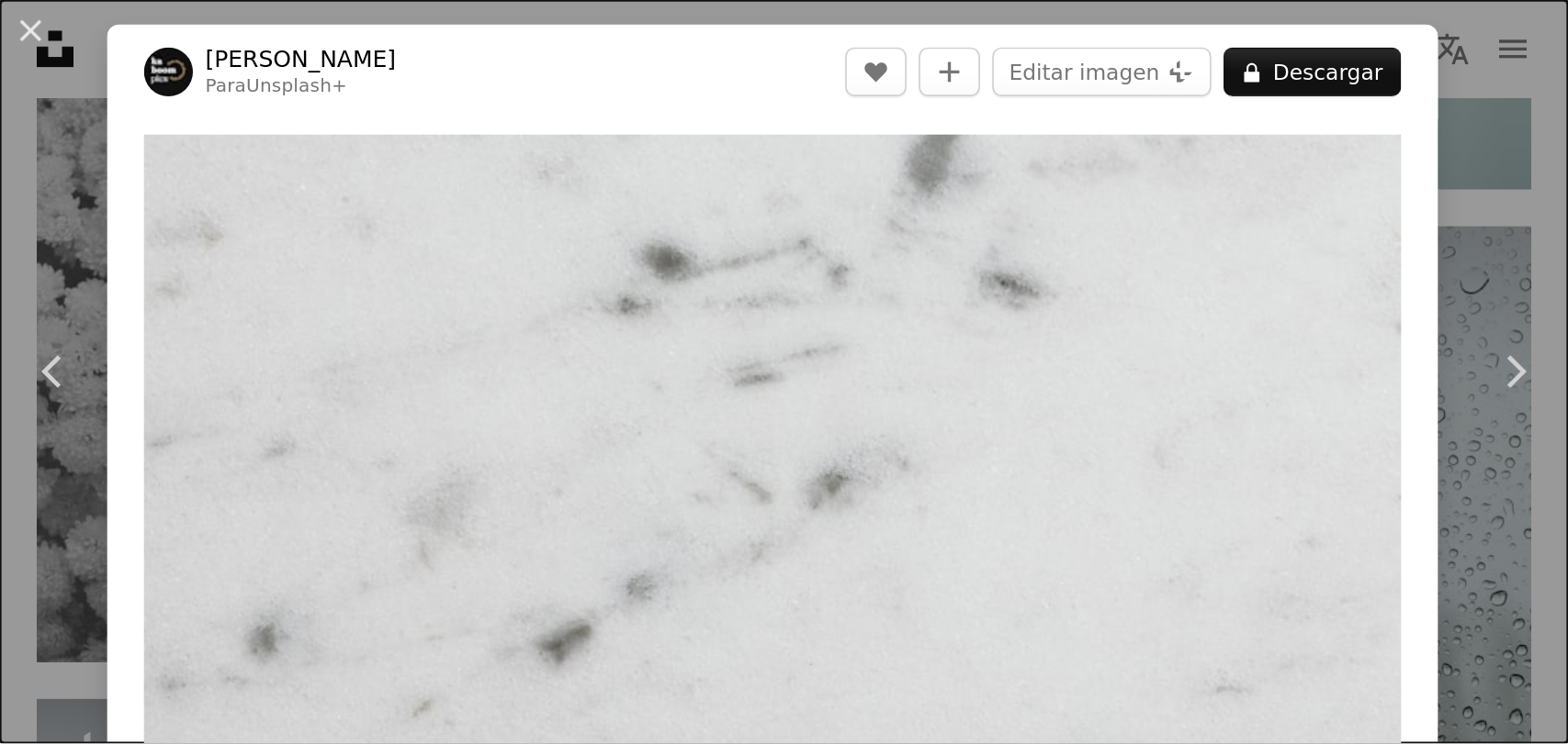
scroll to position [6756, 0]
